Goal: Navigation & Orientation: Find specific page/section

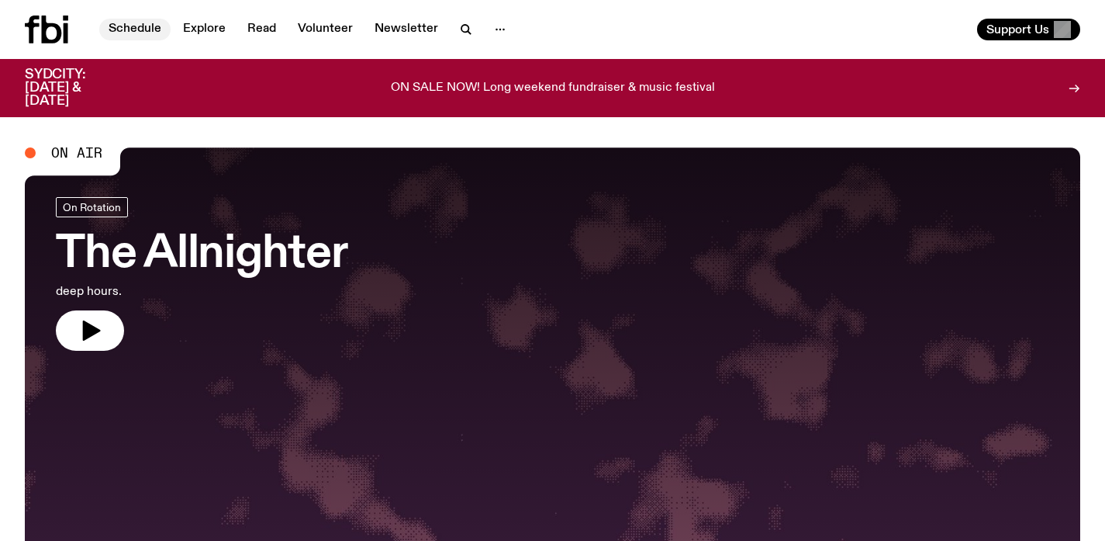
click at [137, 34] on link "Schedule" at bounding box center [134, 30] width 71 height 22
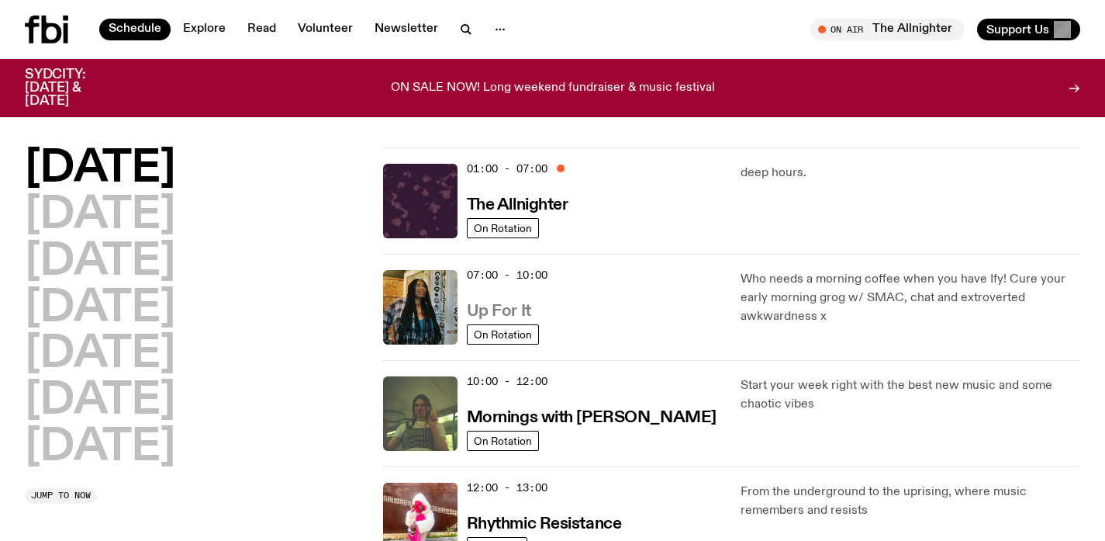
click at [493, 311] on h3 "Up For It" at bounding box center [499, 311] width 64 height 16
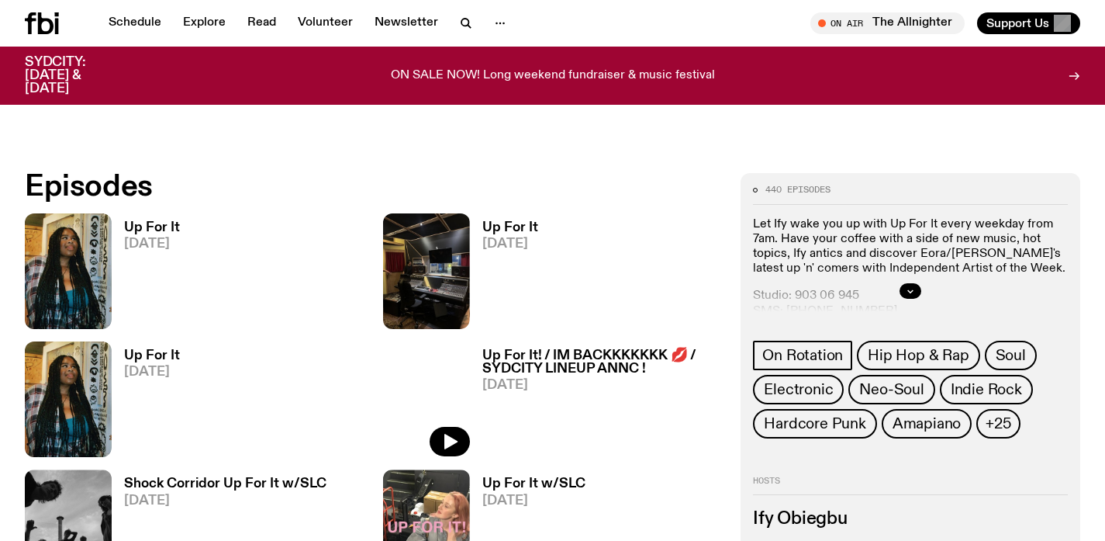
scroll to position [677, 0]
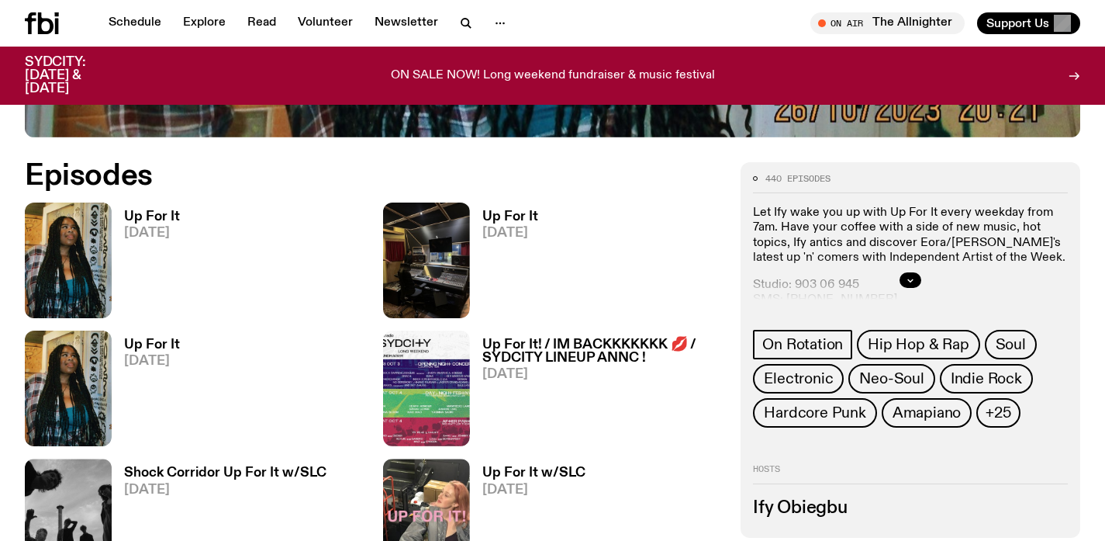
click at [518, 219] on h3 "Up For It" at bounding box center [510, 216] width 56 height 13
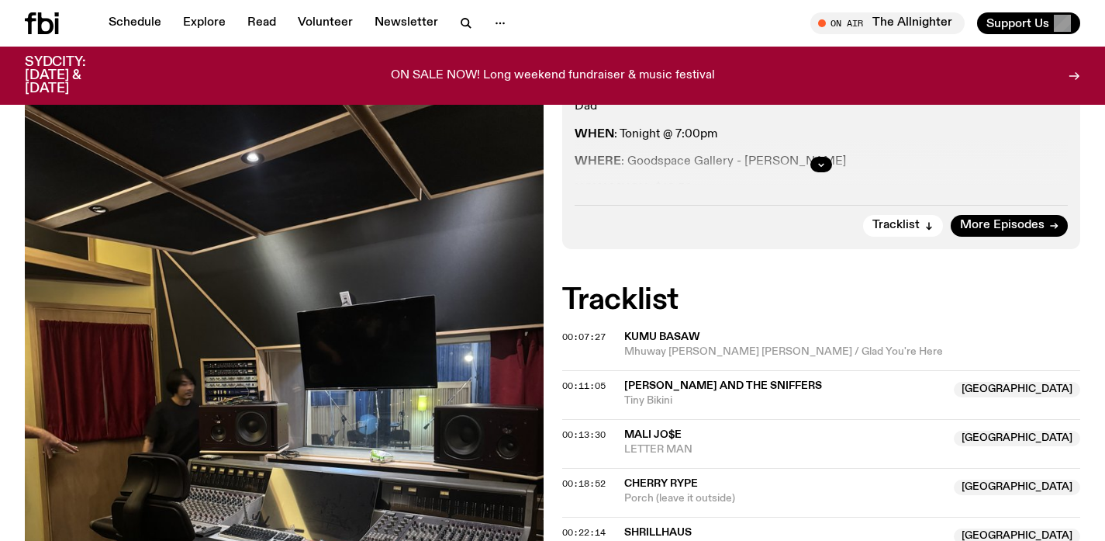
scroll to position [405, 0]
